Goal: Task Accomplishment & Management: Use online tool/utility

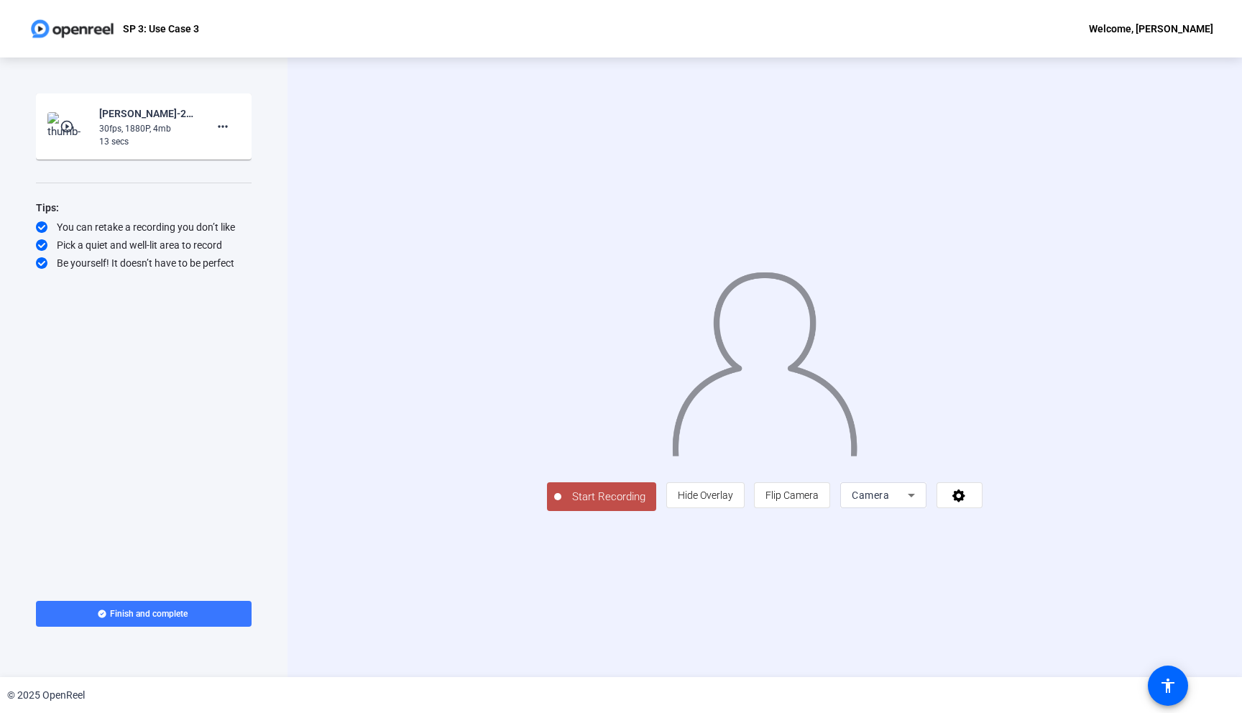
click at [206, 320] on div "Start Recording play_circle_outline Divya Vijendra Girase-2025 Q4 Tech Demo Vid…" at bounding box center [144, 333] width 216 height 481
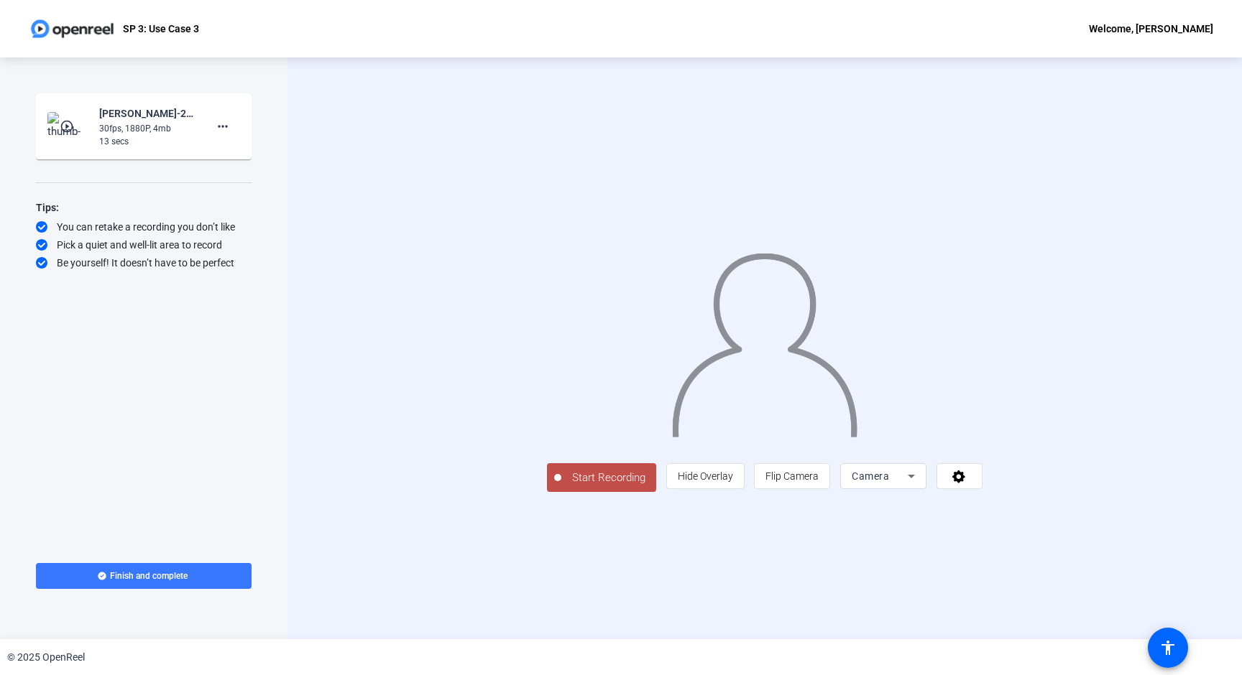
click at [889, 482] on span "Camera" at bounding box center [870, 476] width 37 height 11
click at [1047, 504] on span "Screen" at bounding box center [1041, 505] width 27 height 17
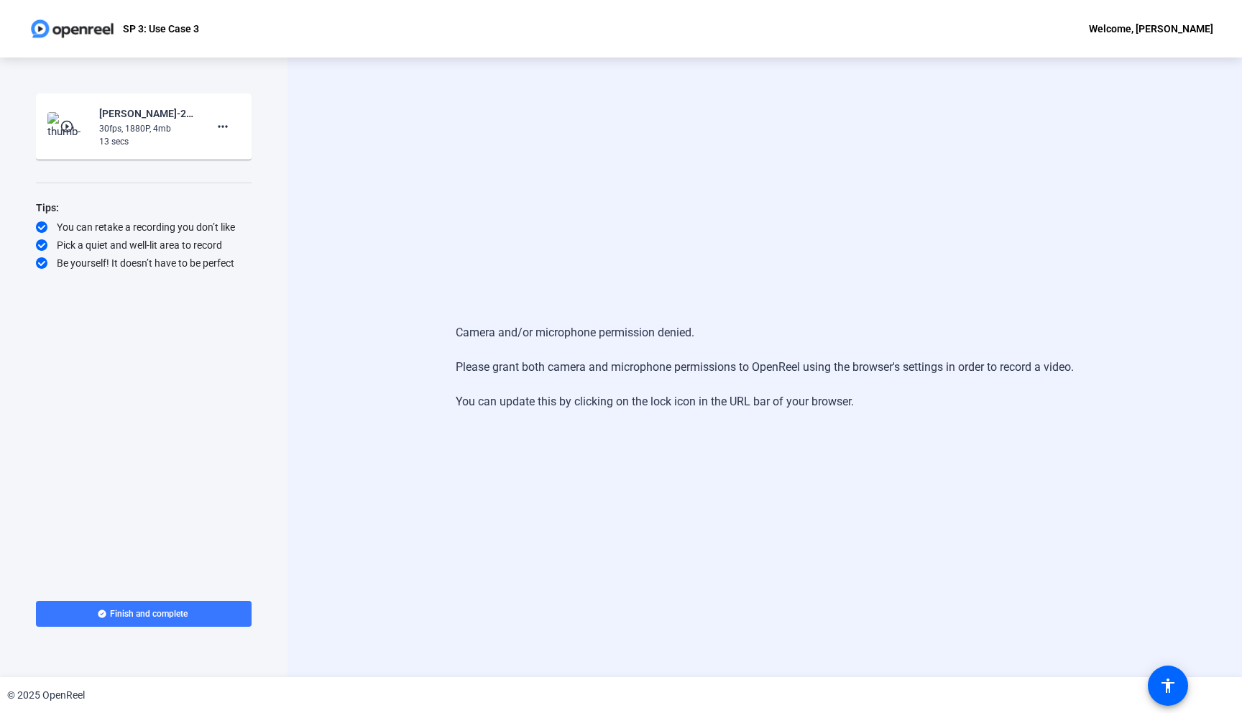
click at [195, 298] on div "Start Recording play_circle_outline [PERSON_NAME]-2025 Q4 Tech Demo Video- SP 3…" at bounding box center [144, 333] width 216 height 481
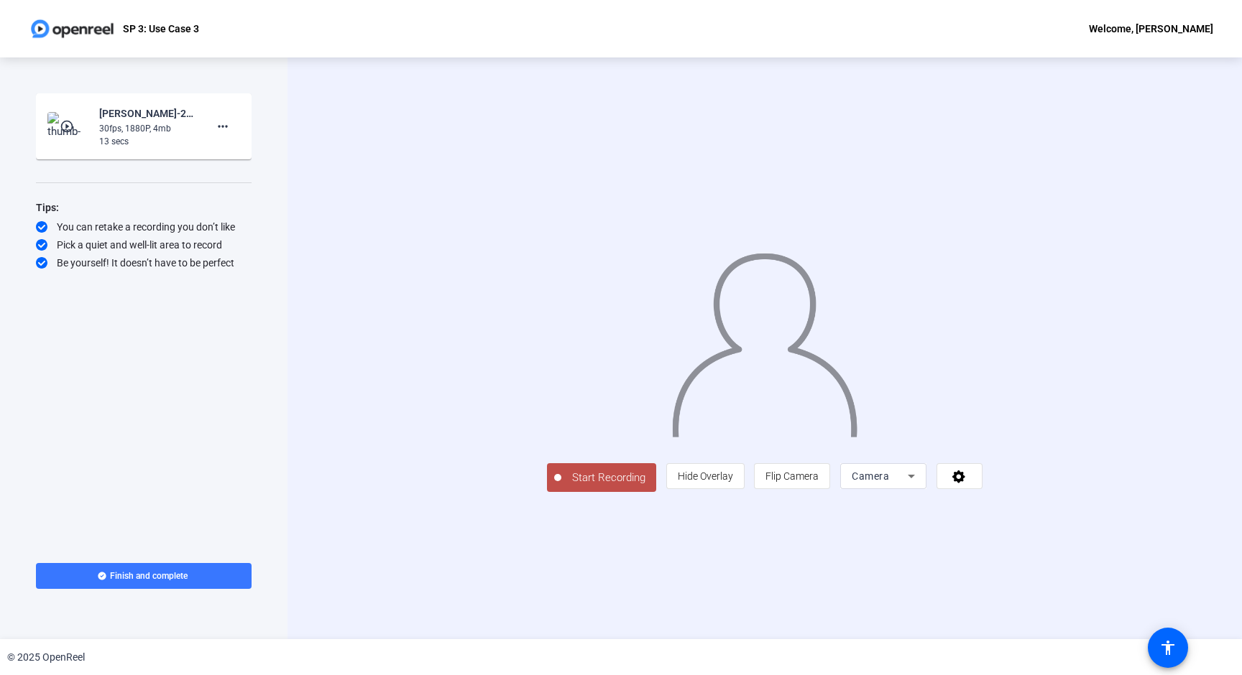
click at [889, 482] on span "Camera" at bounding box center [870, 476] width 37 height 11
click at [1046, 508] on span "Screen" at bounding box center [1041, 505] width 27 height 17
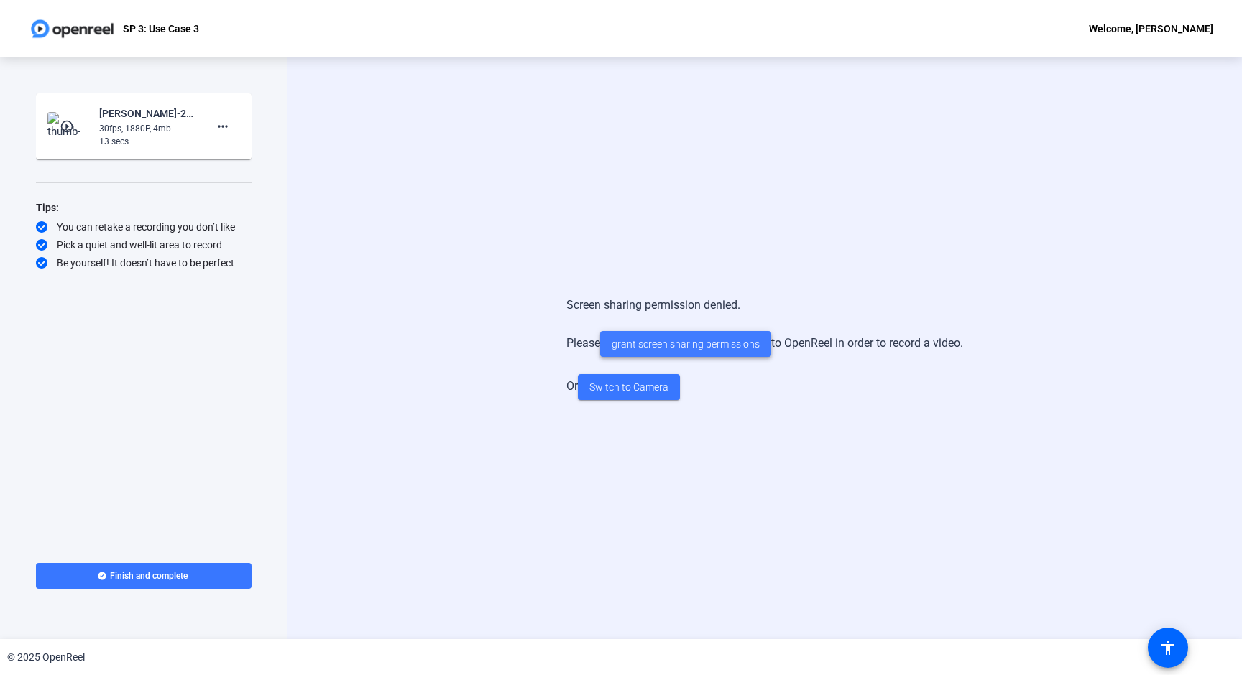
click at [680, 346] on span "grant screen sharing permissions" at bounding box center [686, 344] width 148 height 15
